Goal: Information Seeking & Learning: Check status

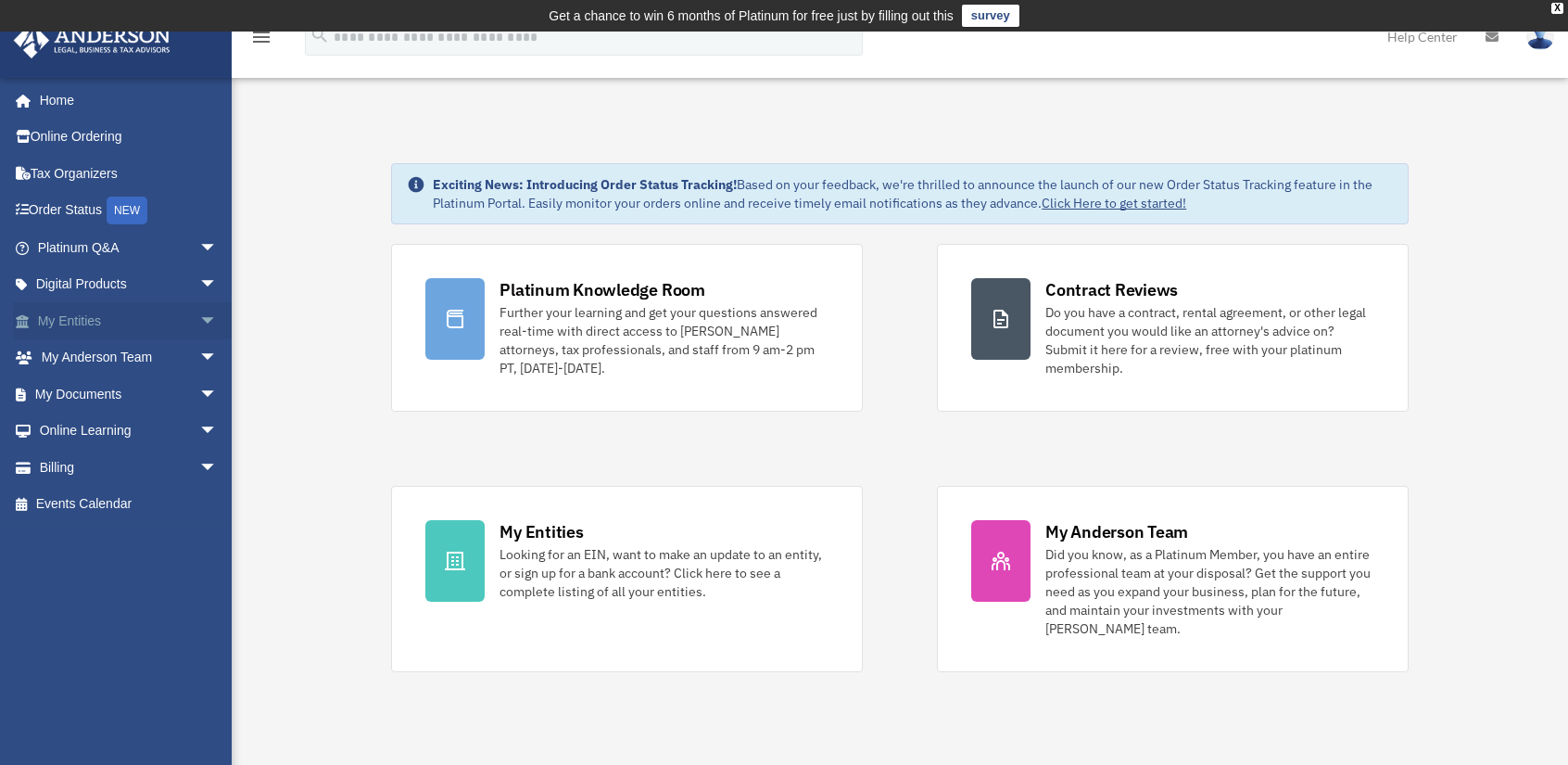
click at [69, 324] on link "My Entities arrow_drop_down" at bounding box center [129, 321] width 233 height 37
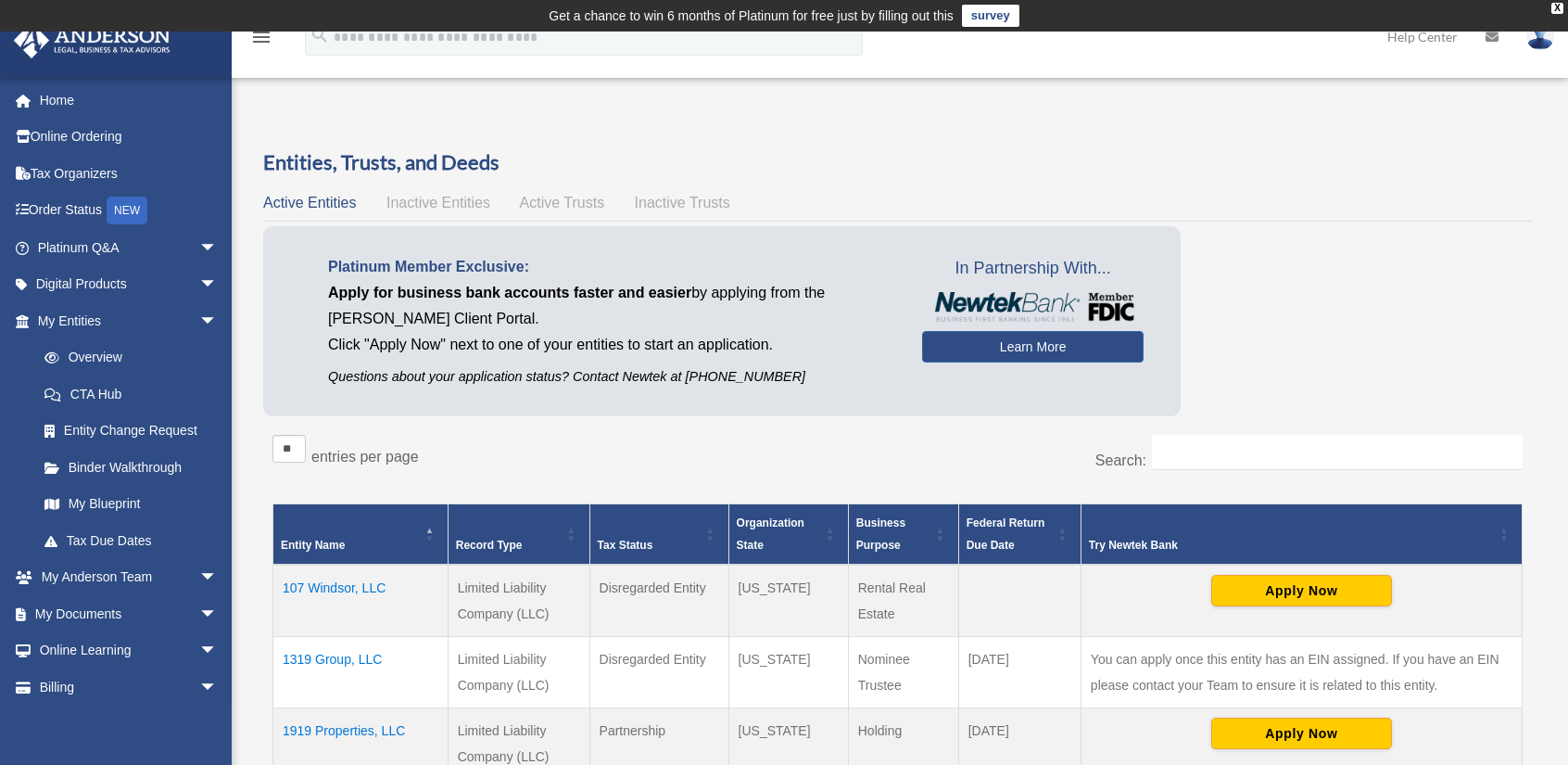
scroll to position [92, 0]
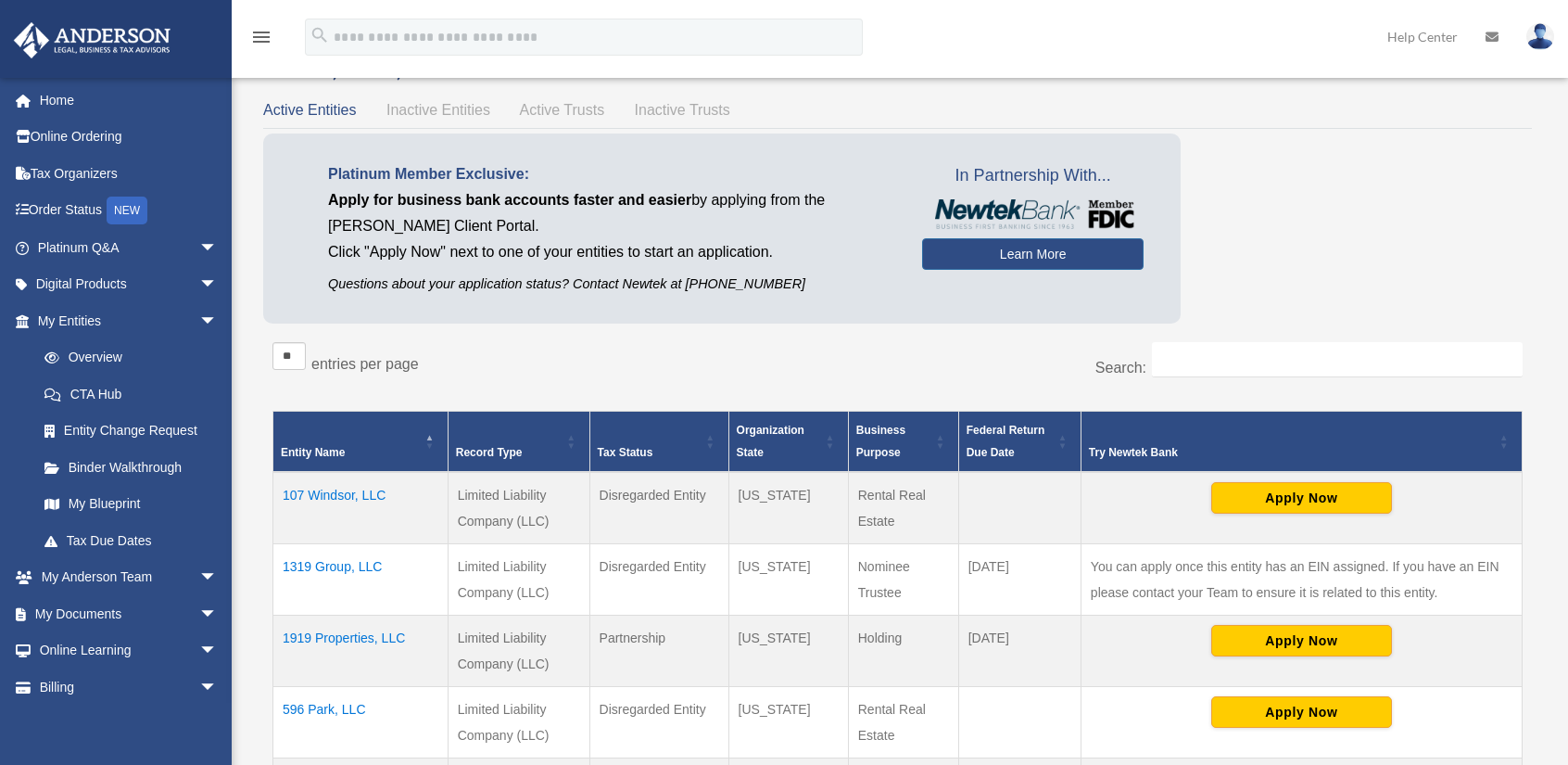
click at [349, 488] on td "107 Windsor, LLC" at bounding box center [360, 508] width 175 height 72
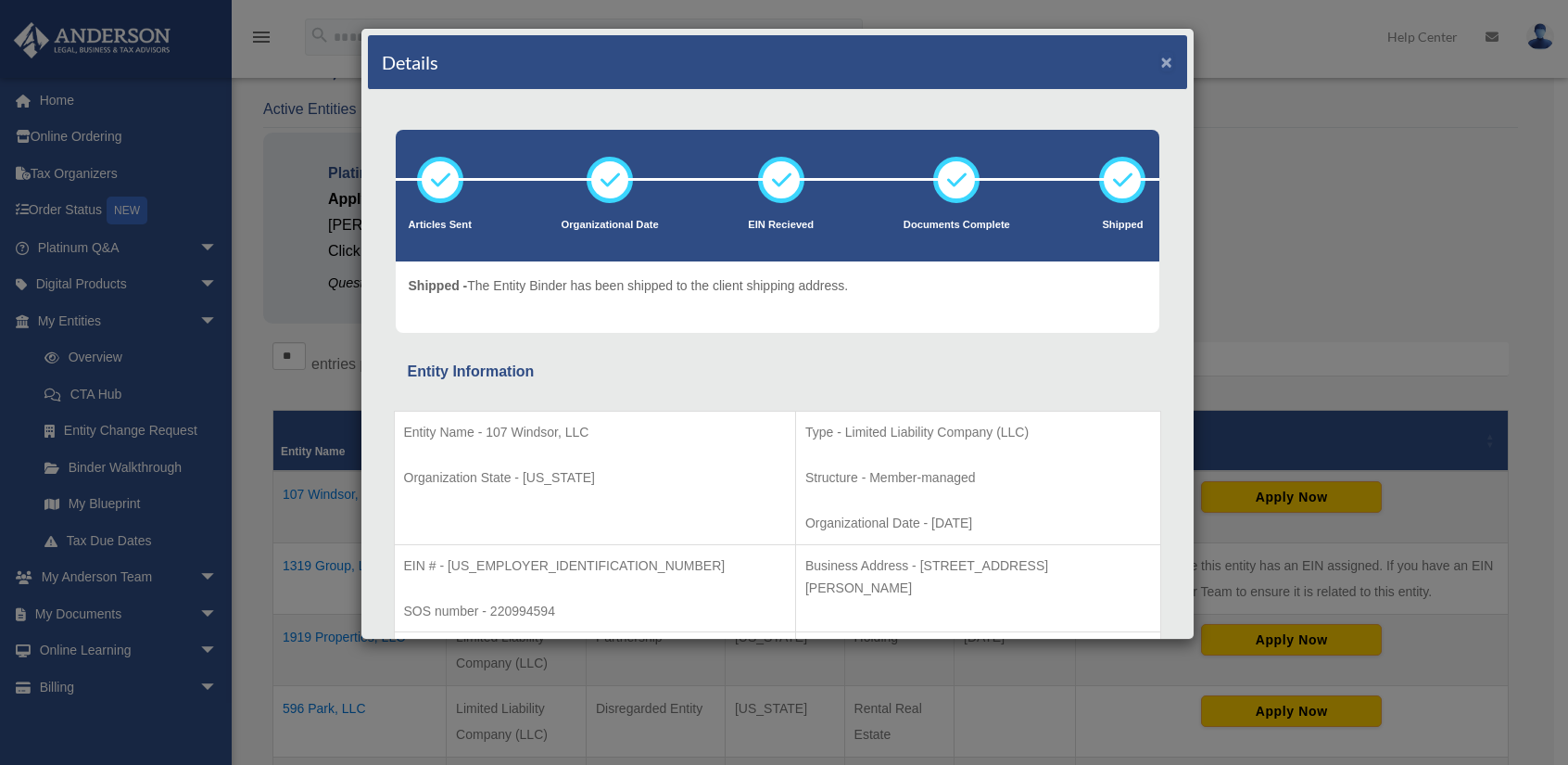
click at [1161, 63] on button "×" at bounding box center [1167, 62] width 12 height 19
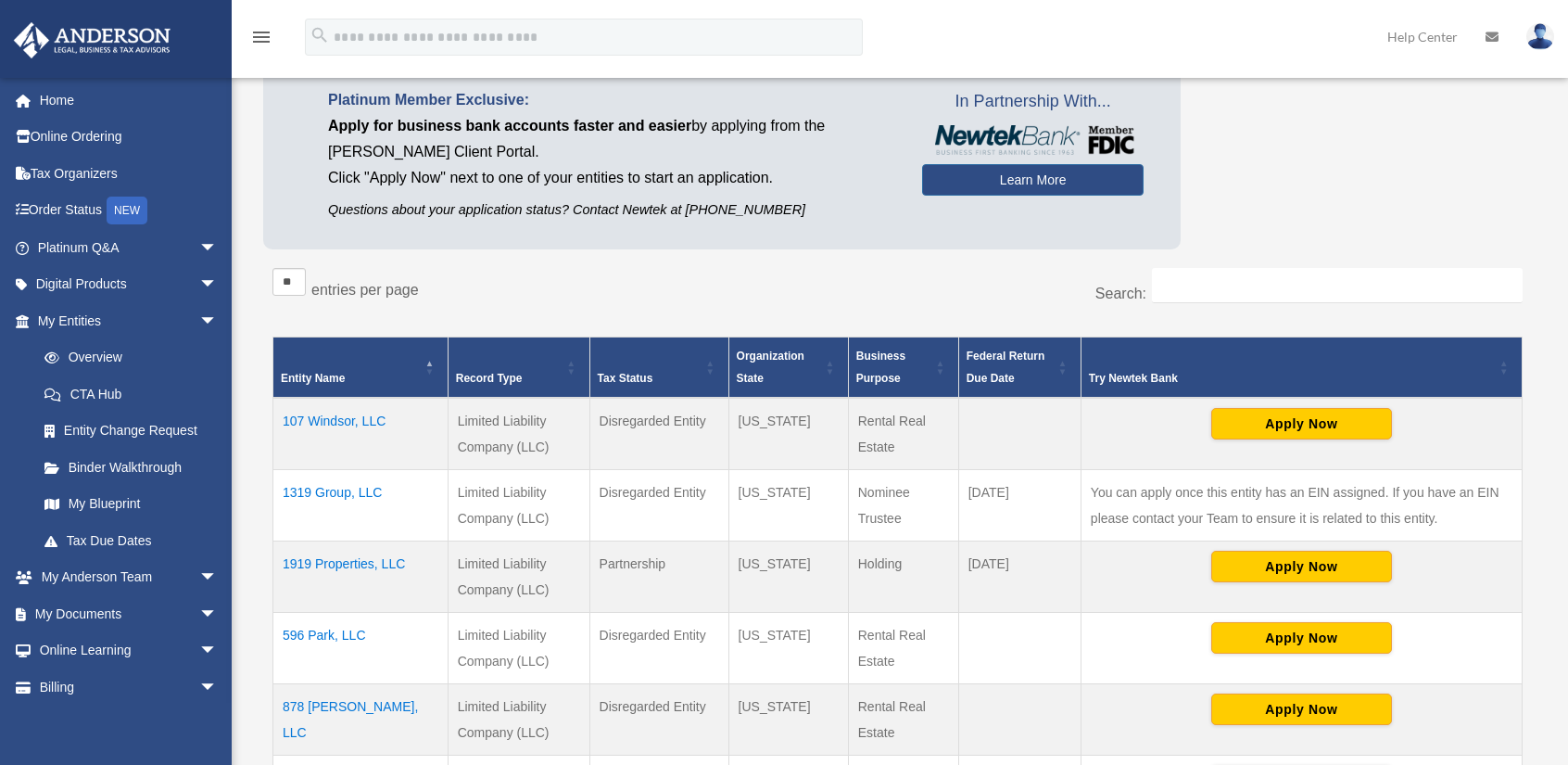
scroll to position [186, 0]
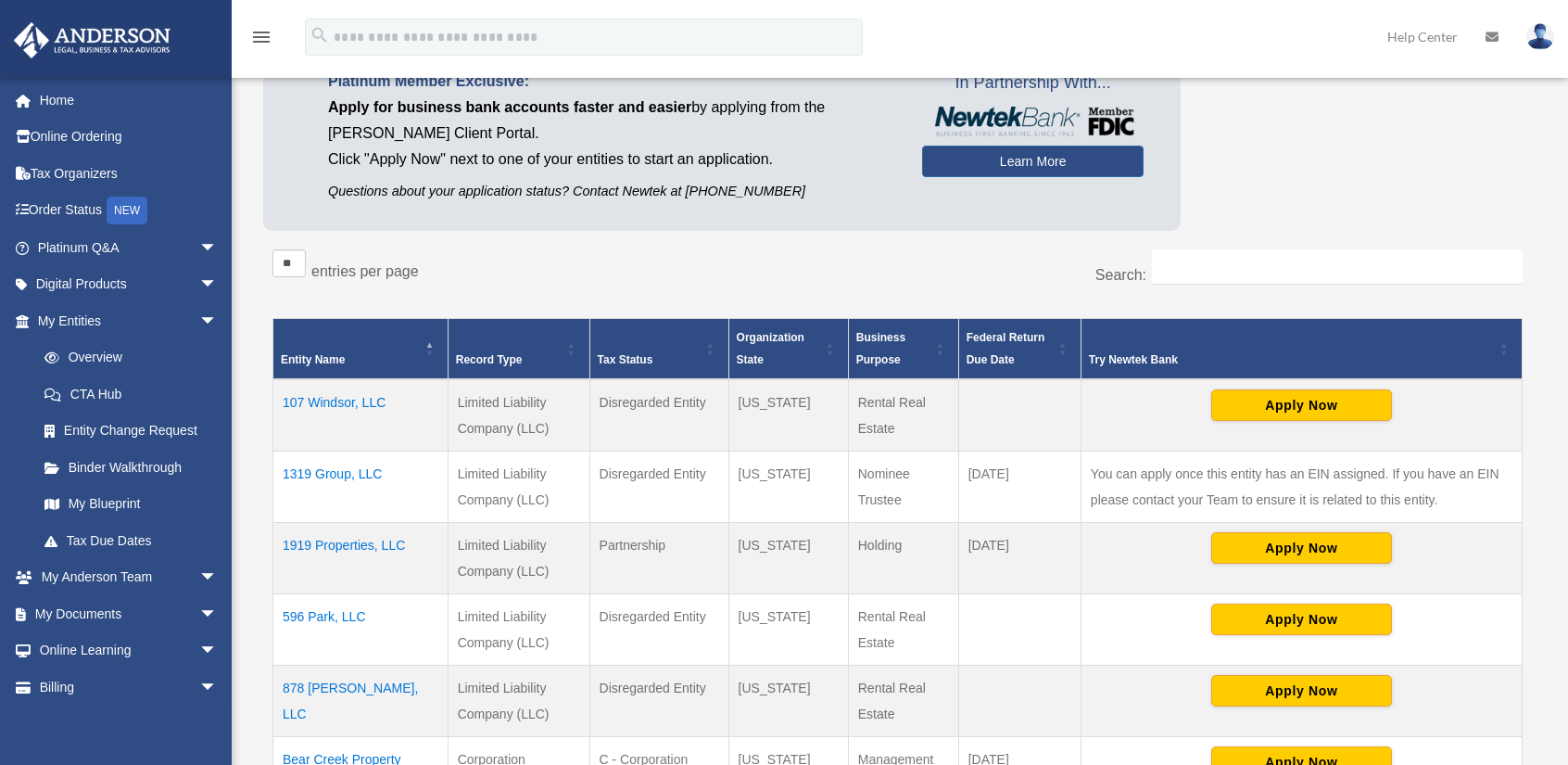
click at [389, 550] on td "1919 Properties, LLC" at bounding box center [360, 558] width 175 height 71
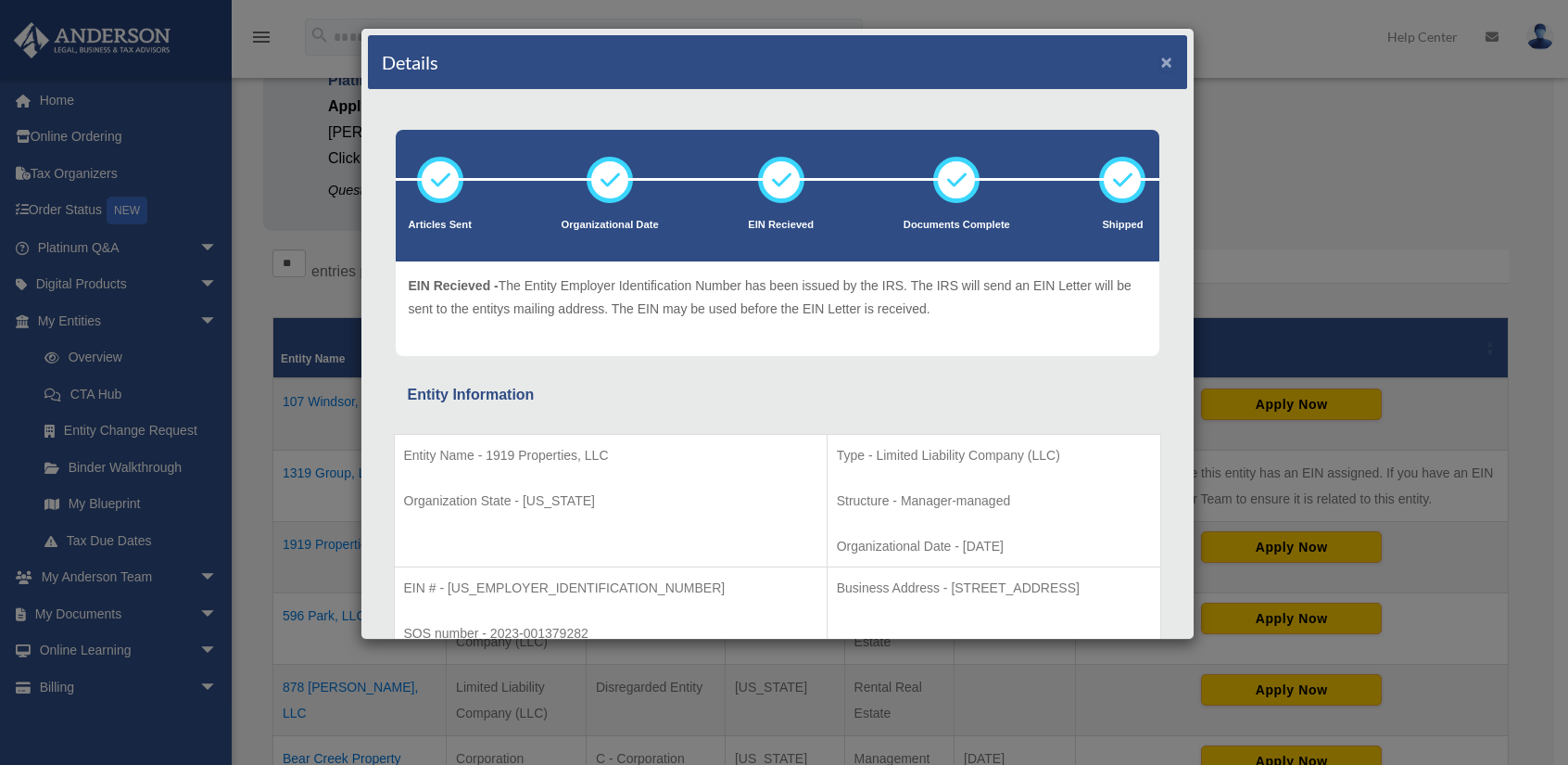
click at [1161, 63] on button "×" at bounding box center [1167, 62] width 12 height 19
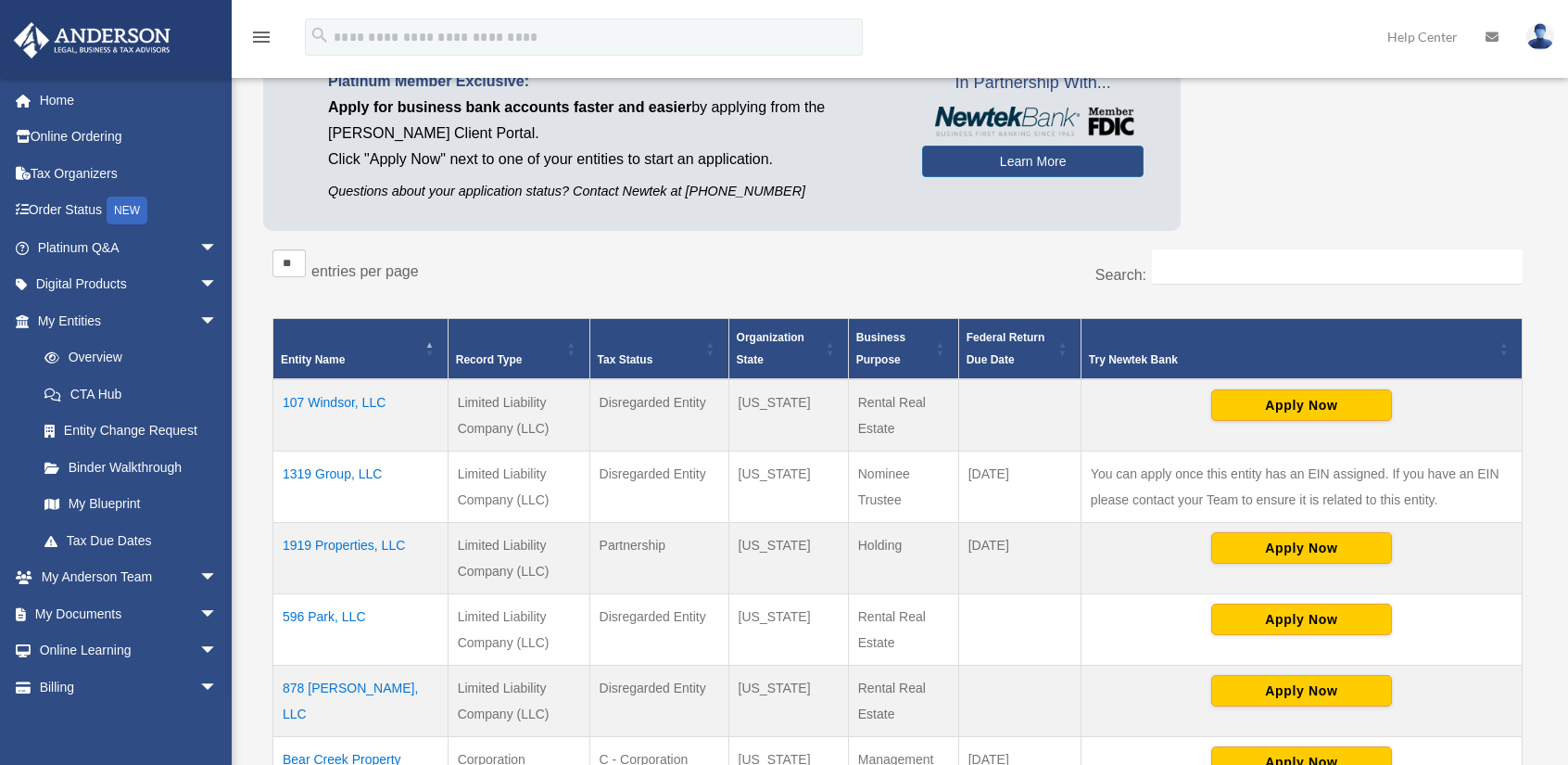
click at [350, 614] on td "596 Park, LLC" at bounding box center [360, 629] width 175 height 71
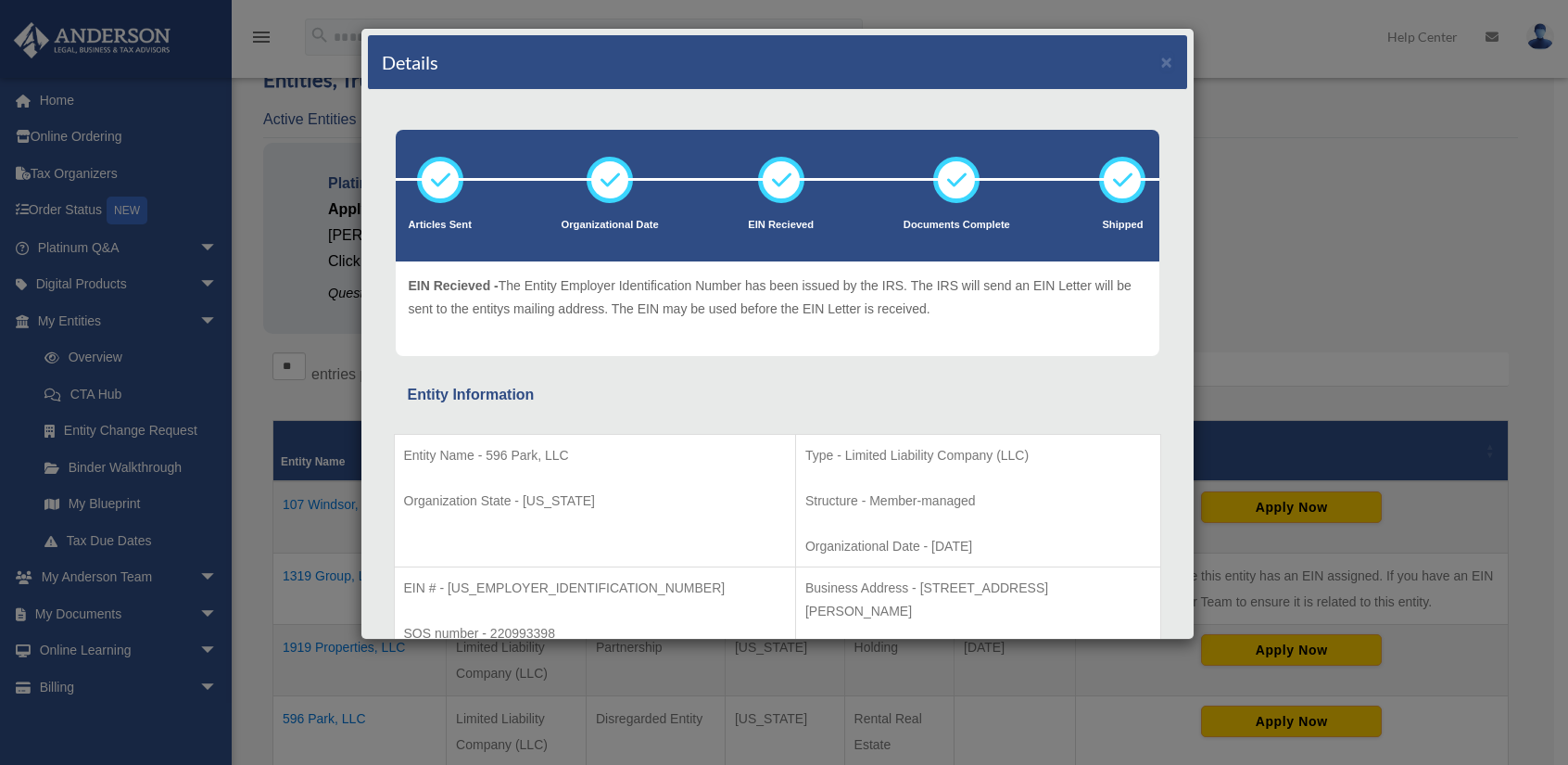
scroll to position [0, 0]
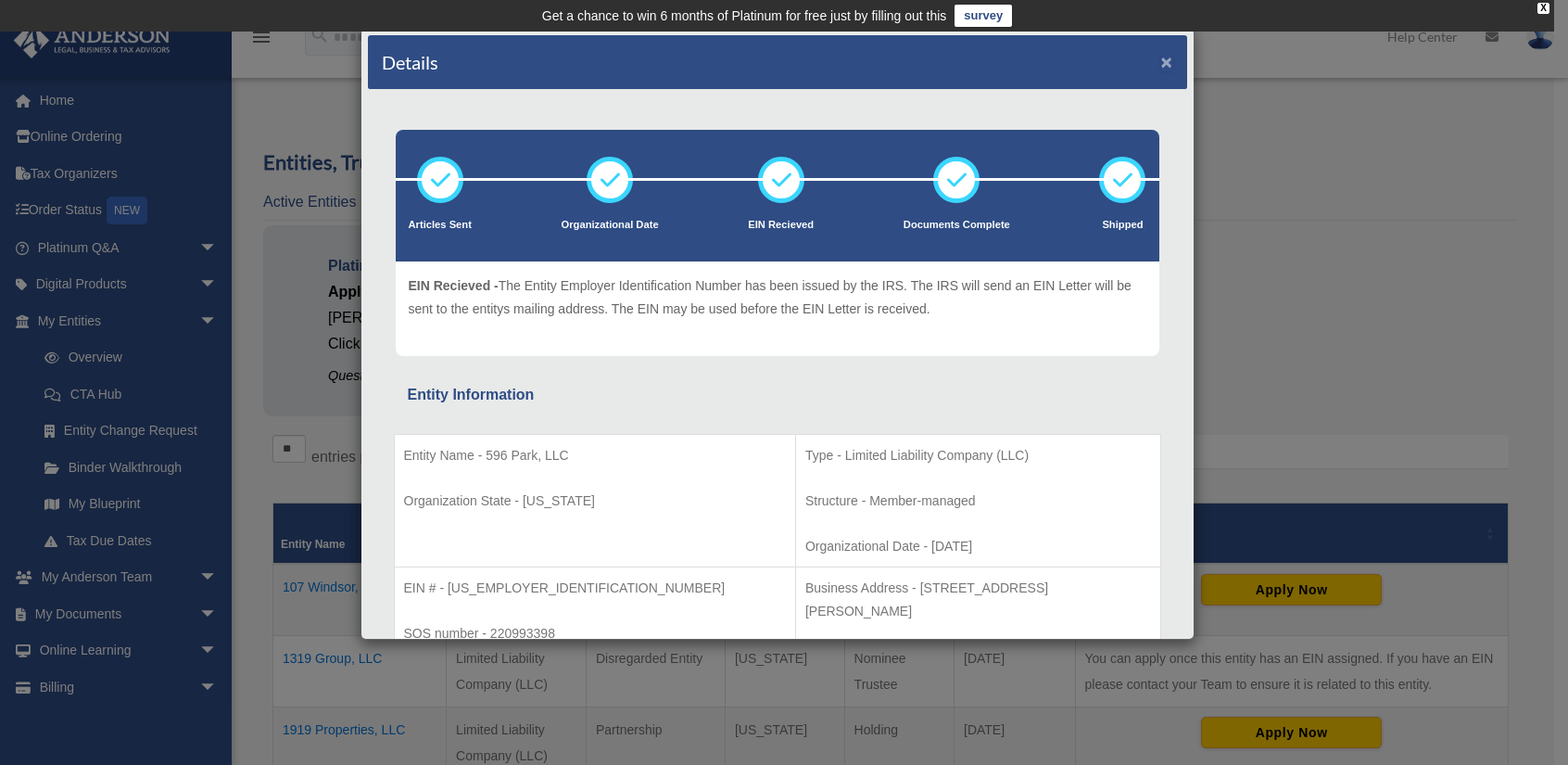
click at [1161, 57] on button "×" at bounding box center [1167, 62] width 12 height 19
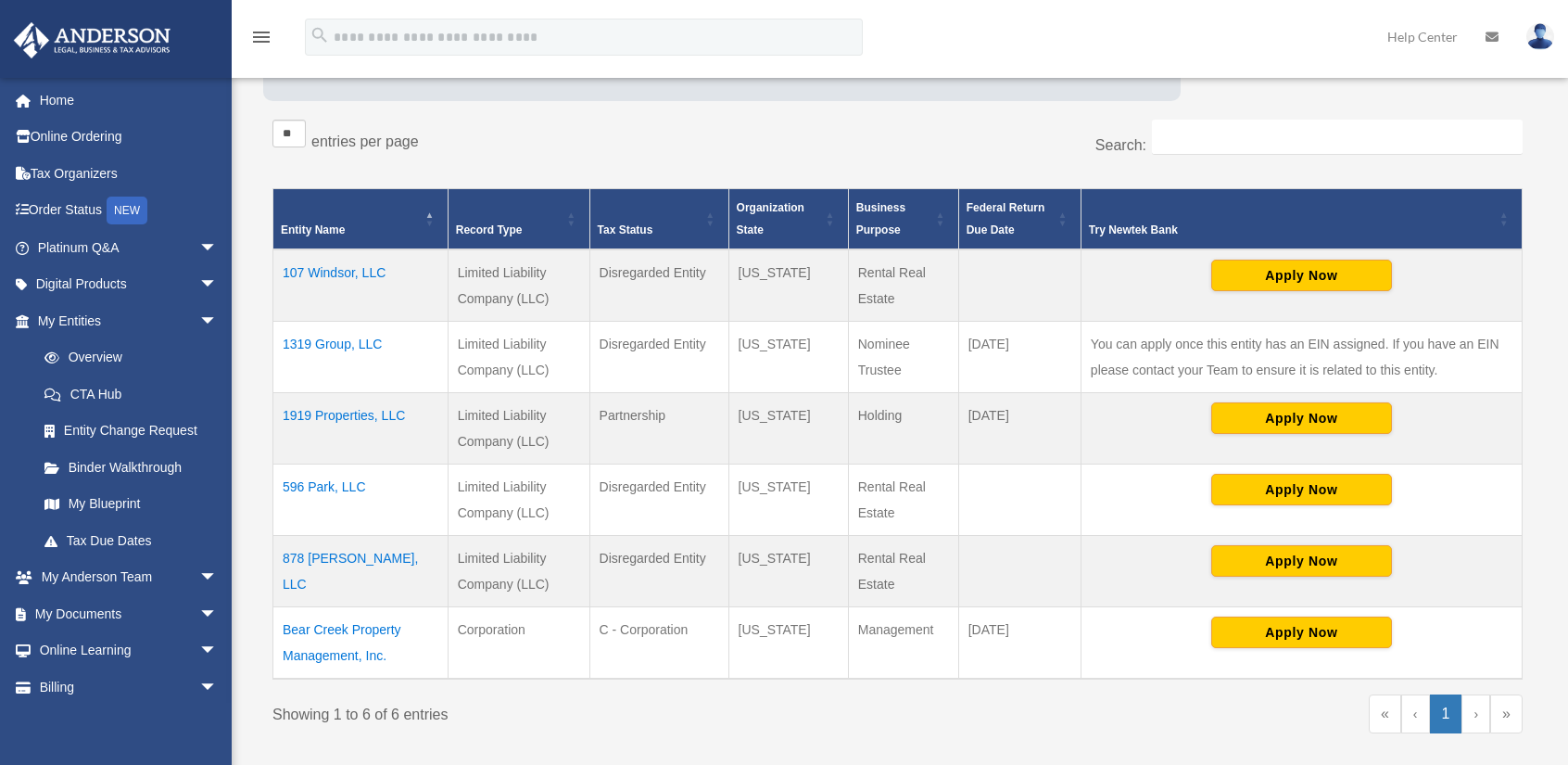
scroll to position [371, 0]
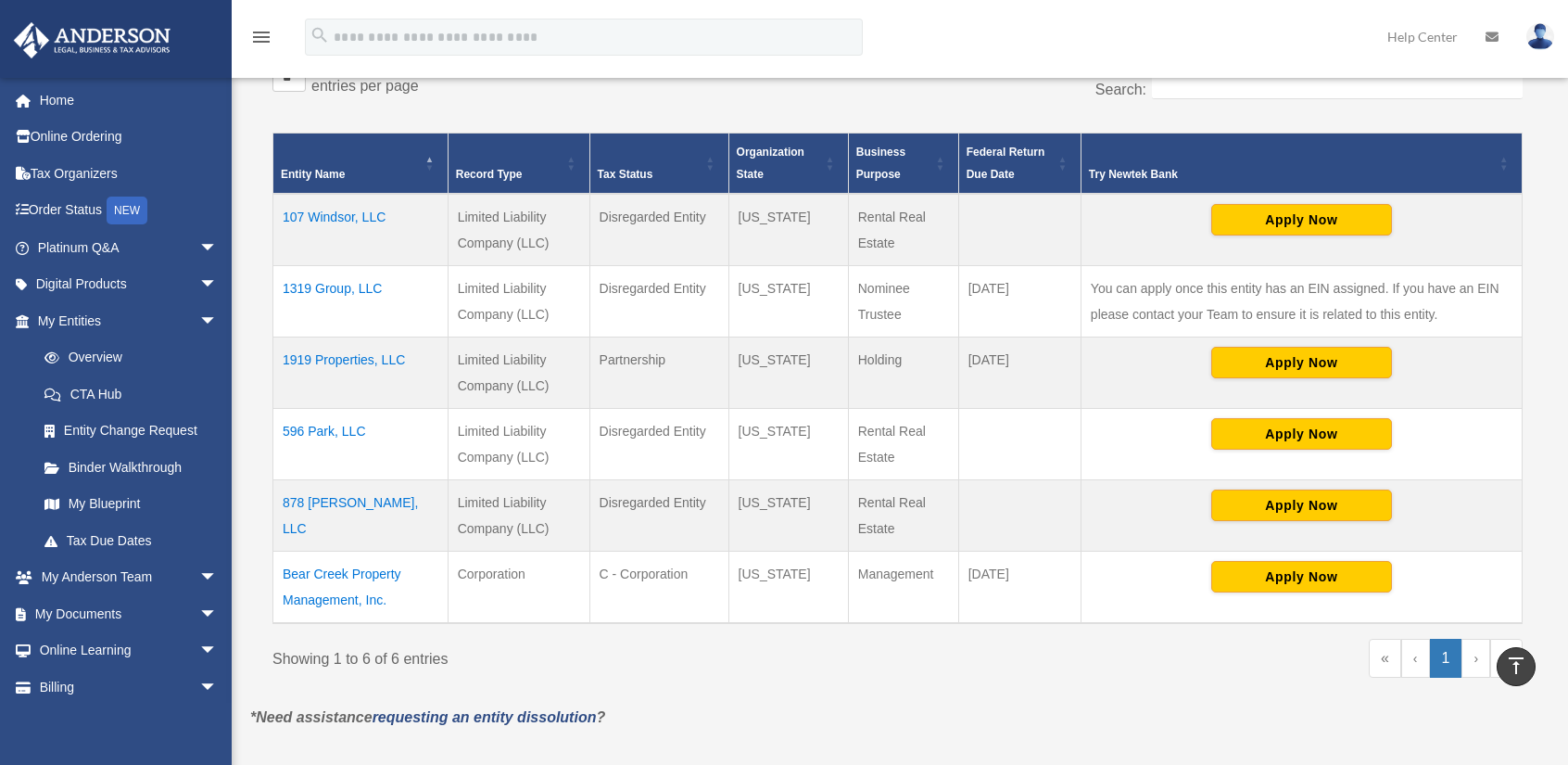
click at [319, 501] on td "878 [PERSON_NAME], LLC" at bounding box center [360, 515] width 175 height 71
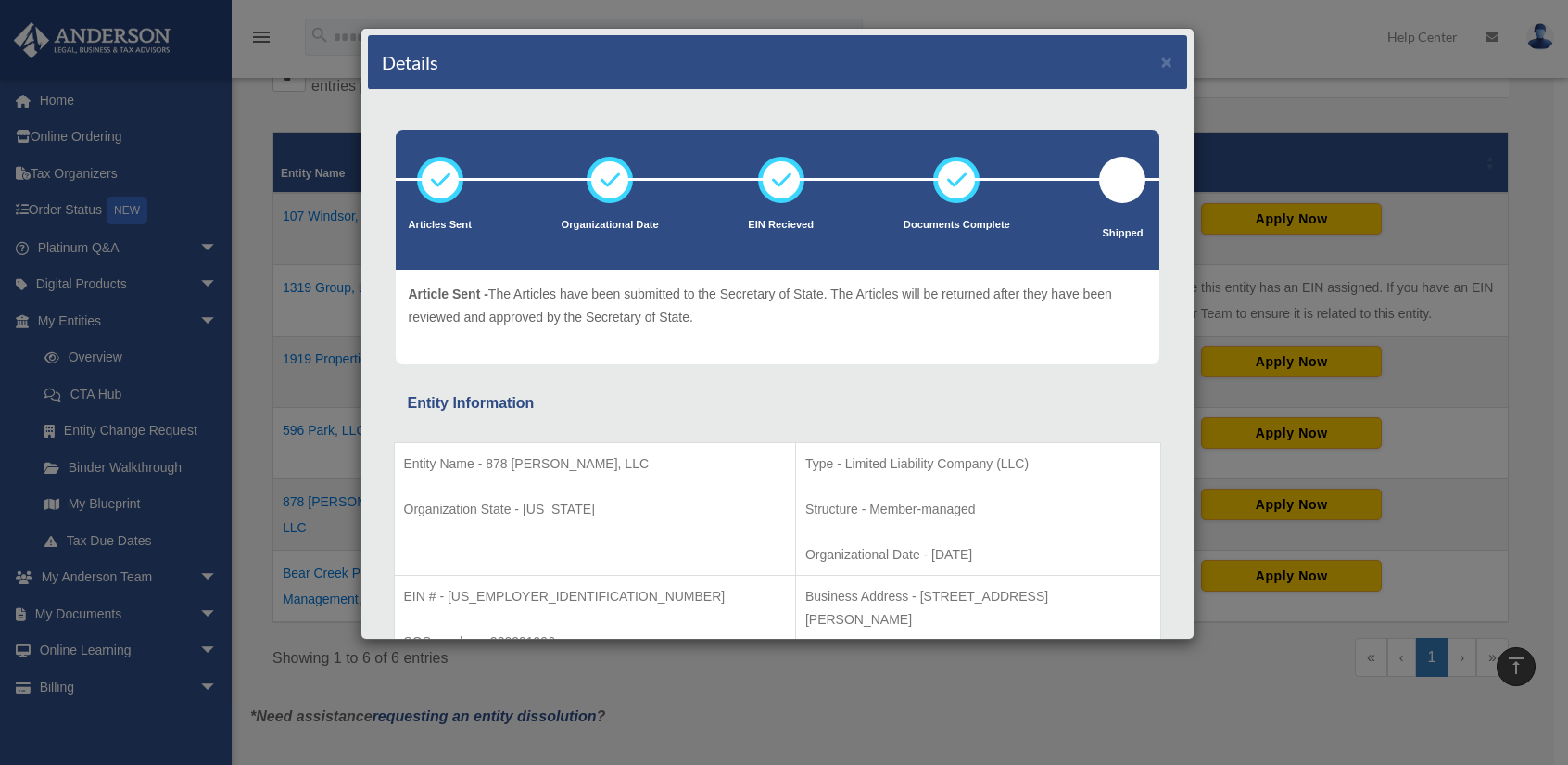
scroll to position [92, 0]
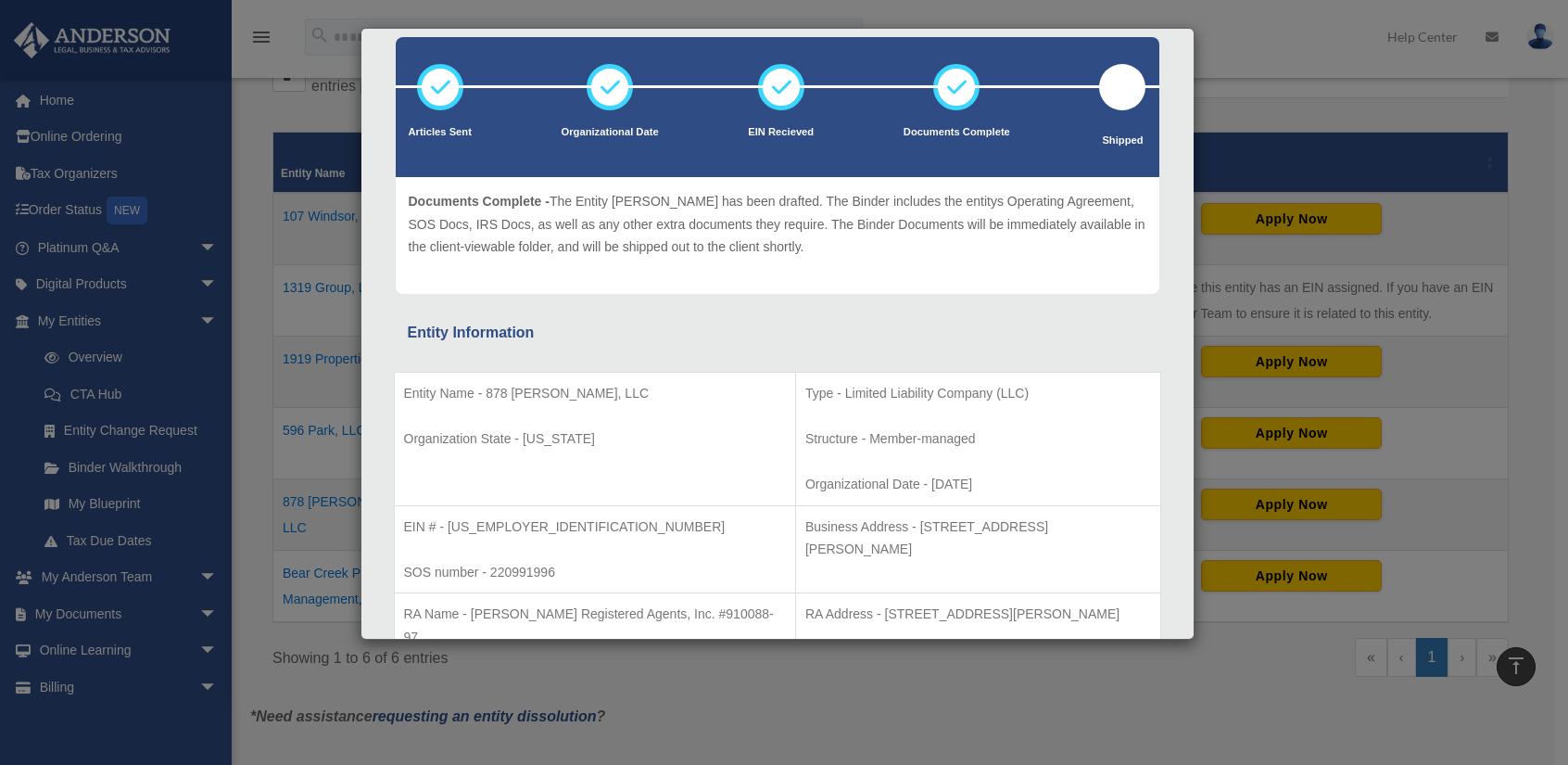
click at [1269, 75] on div "Details × Articles Sent Organizational Date" at bounding box center [784, 382] width 1568 height 765
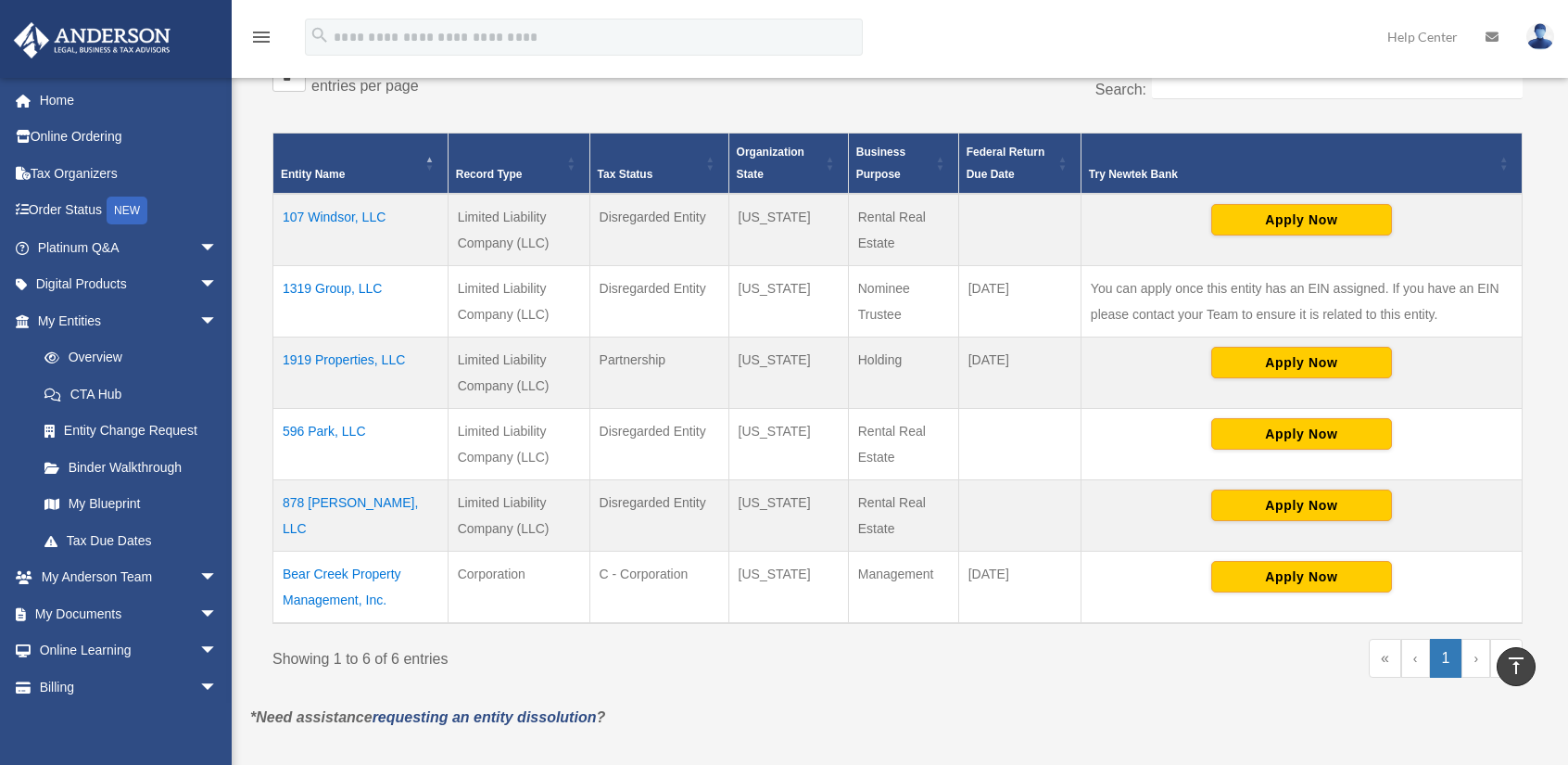
click at [331, 576] on td "Bear Creek Property Management, Inc." at bounding box center [360, 587] width 175 height 72
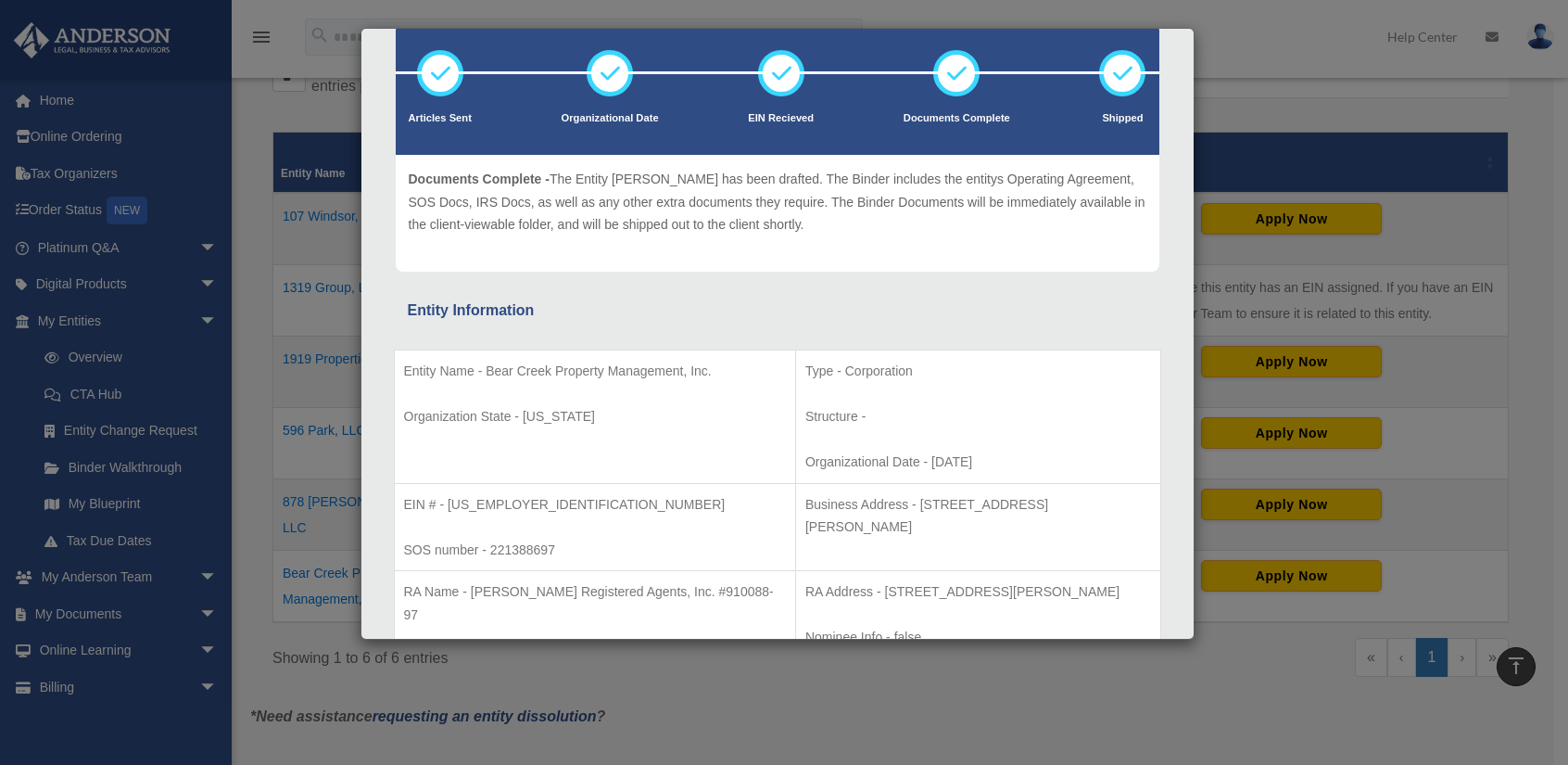
scroll to position [0, 0]
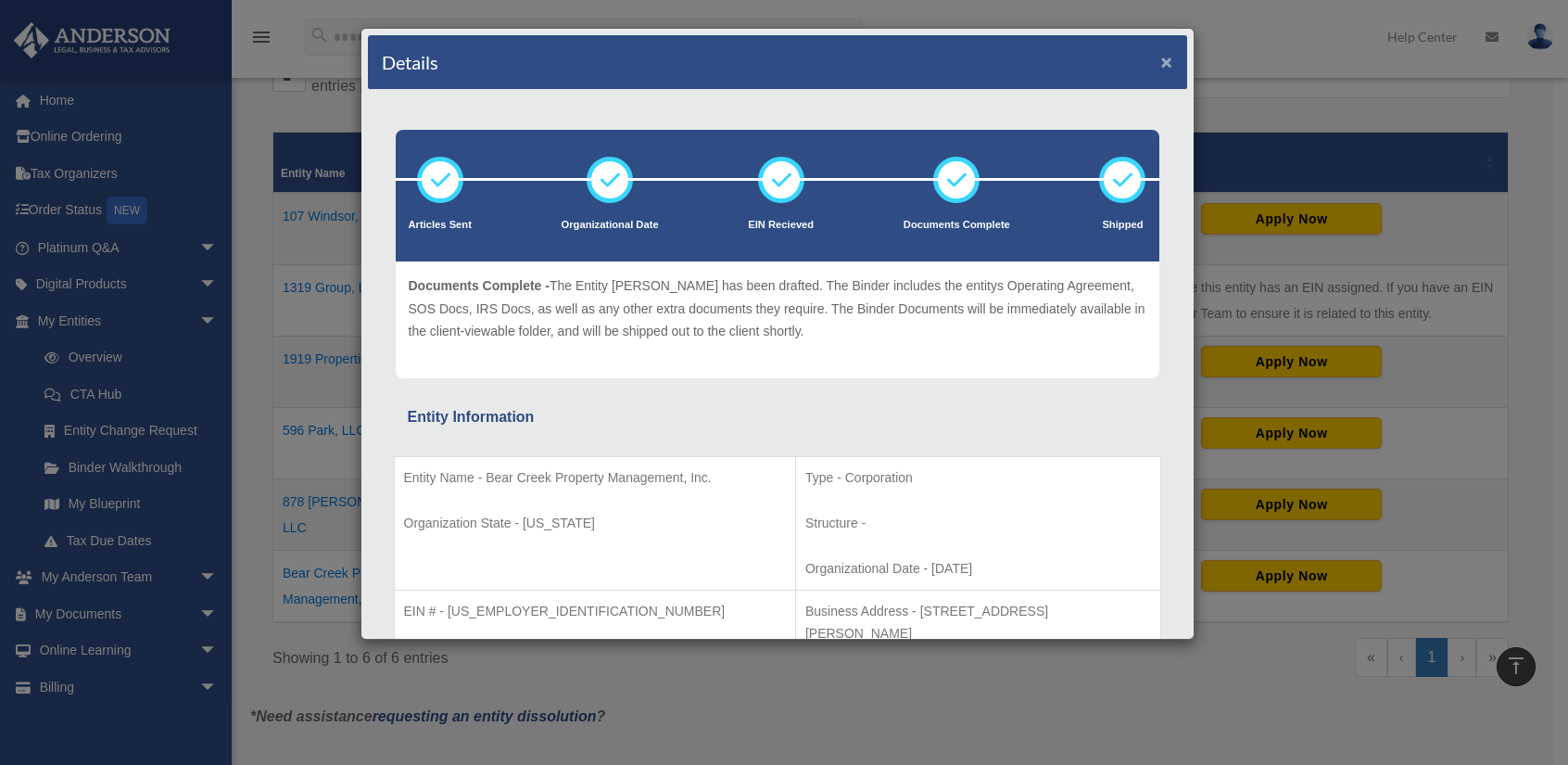
click at [1161, 58] on button "×" at bounding box center [1167, 62] width 12 height 19
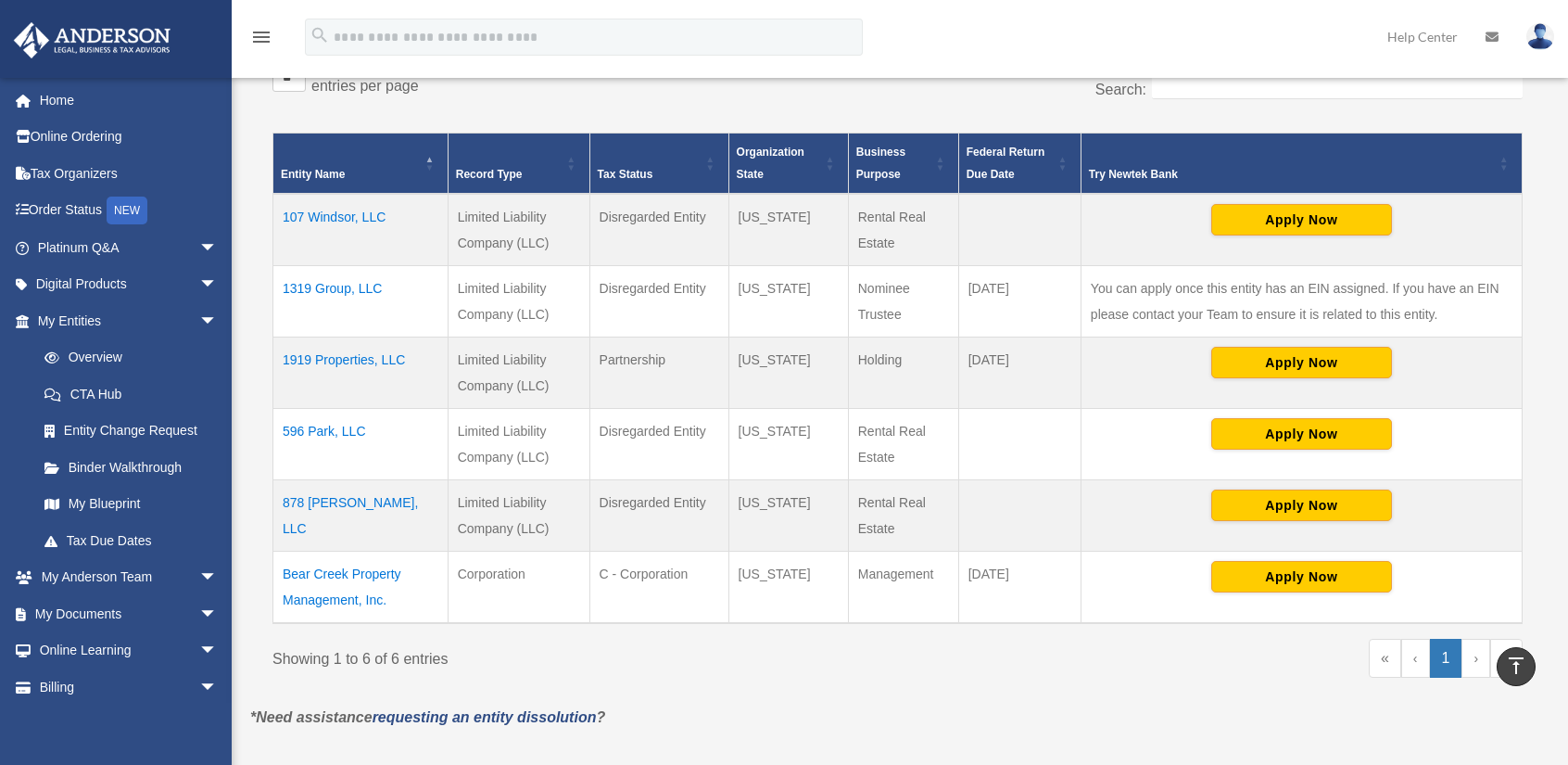
click at [352, 576] on td "Bear Creek Property Management, Inc." at bounding box center [360, 587] width 175 height 72
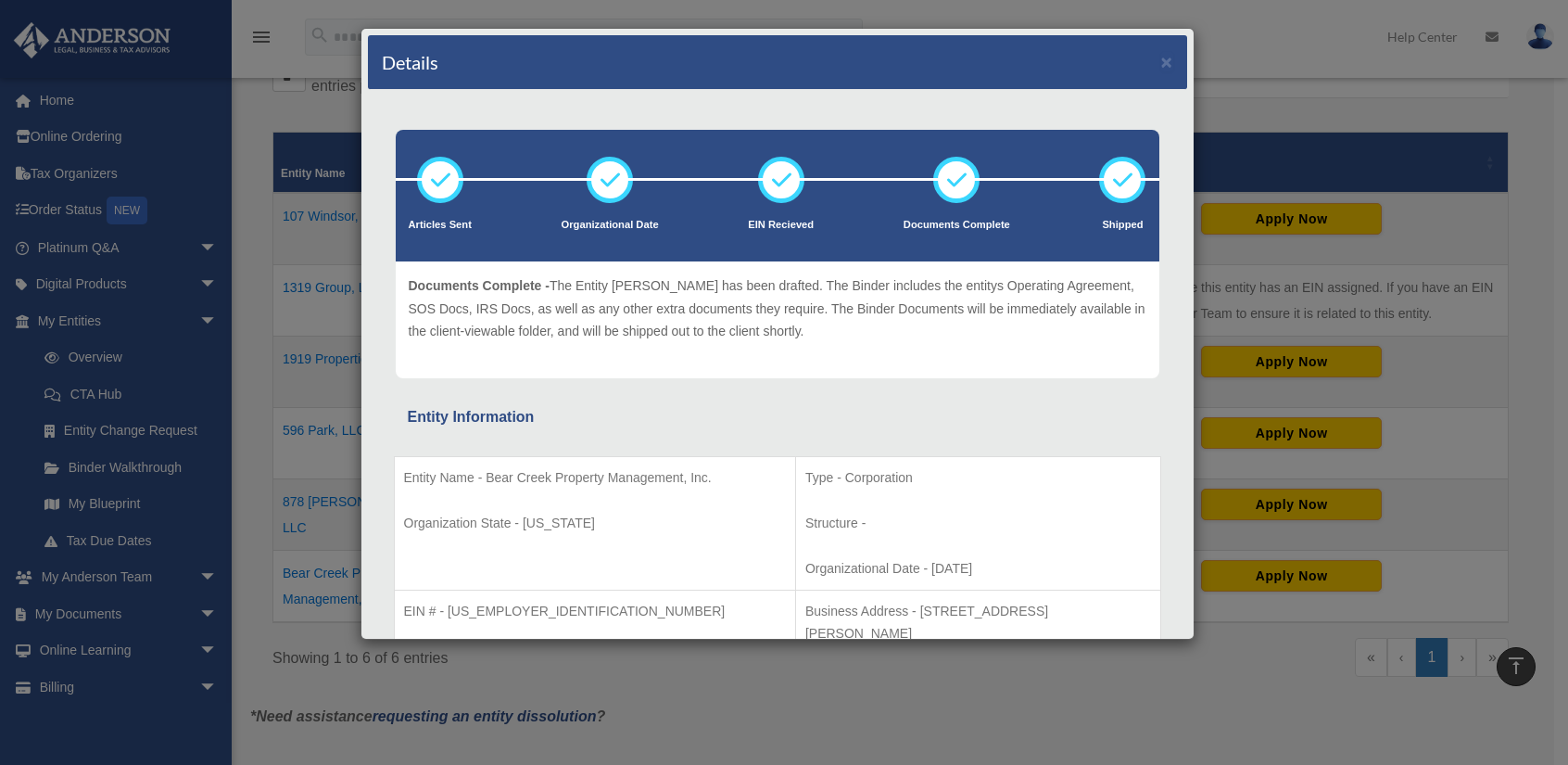
click at [1145, 64] on div "Details ×" at bounding box center [777, 62] width 819 height 54
click at [1161, 59] on button "×" at bounding box center [1167, 62] width 12 height 19
